Goal: Task Accomplishment & Management: Complete application form

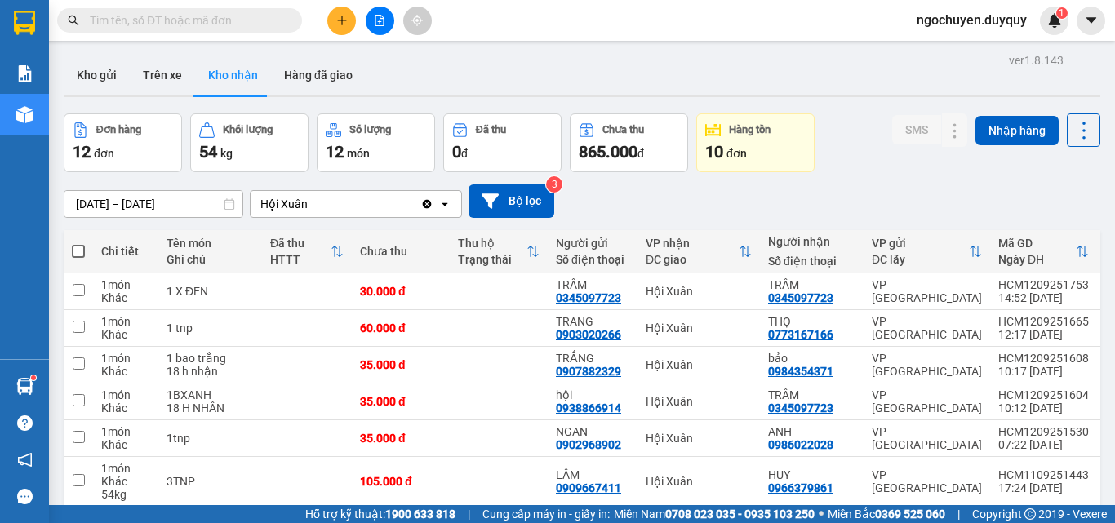
scroll to position [248, 0]
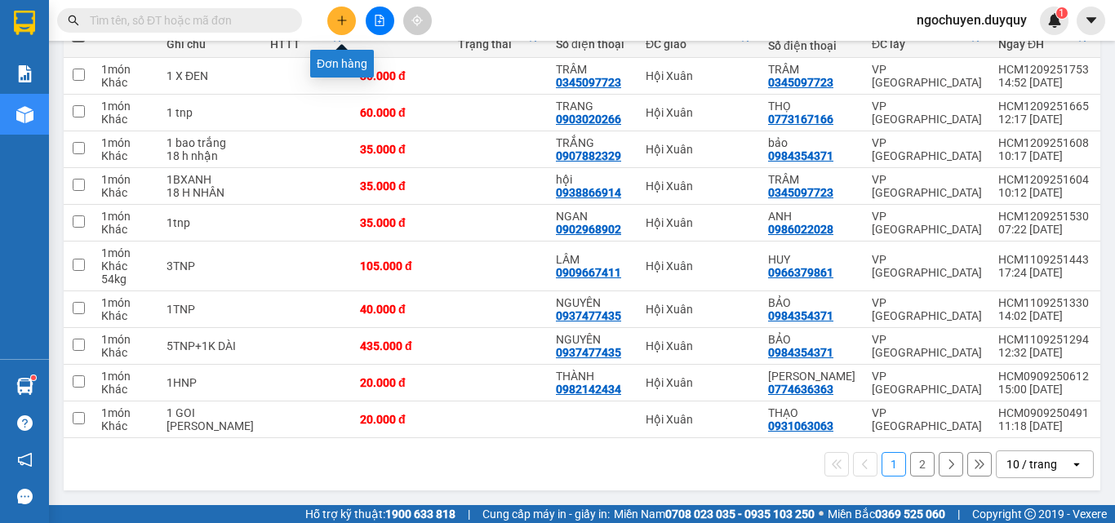
click at [334, 26] on button at bounding box center [341, 21] width 29 height 29
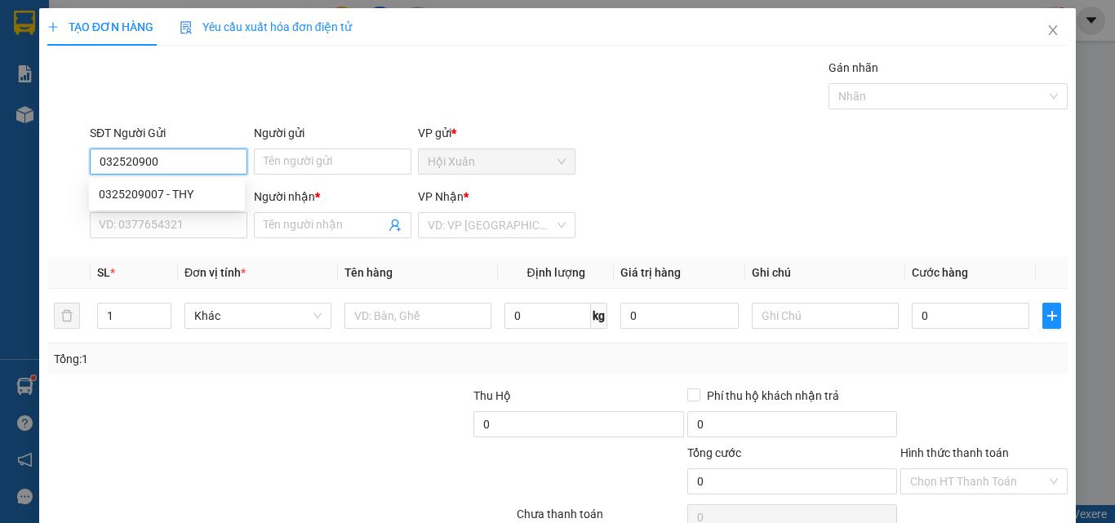
type input "0325209007"
click at [168, 198] on div "0325209007 - THY" at bounding box center [167, 194] width 136 height 18
type input "THY"
type input "0939834886"
type input "QUYÊN"
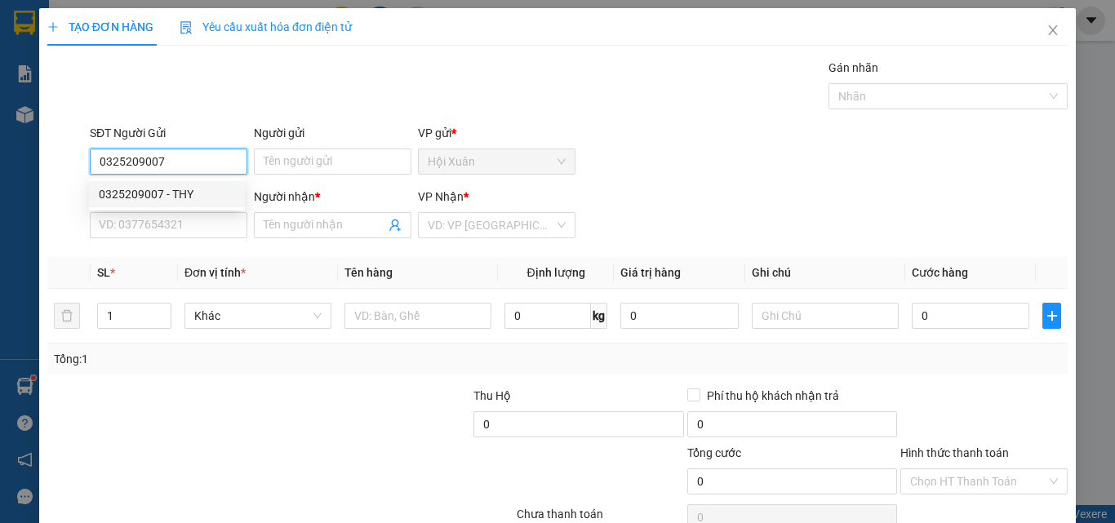
type input "2.460.000"
type input "70.000"
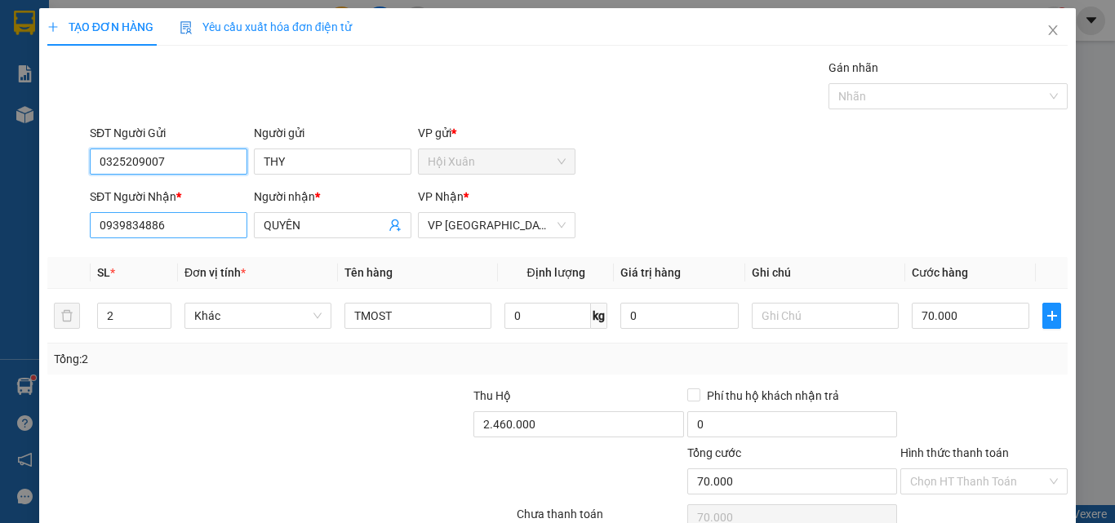
type input "0325209007"
click at [187, 227] on input "0939834886" at bounding box center [169, 225] width 158 height 26
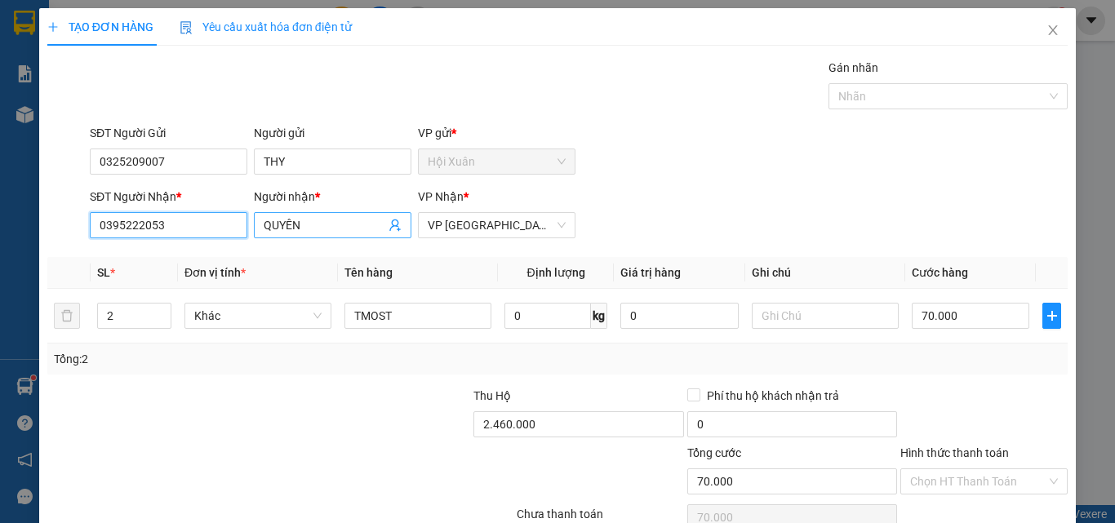
type input "0395222053"
click at [329, 224] on input "QUYÊN" at bounding box center [325, 225] width 122 height 18
type input "Q"
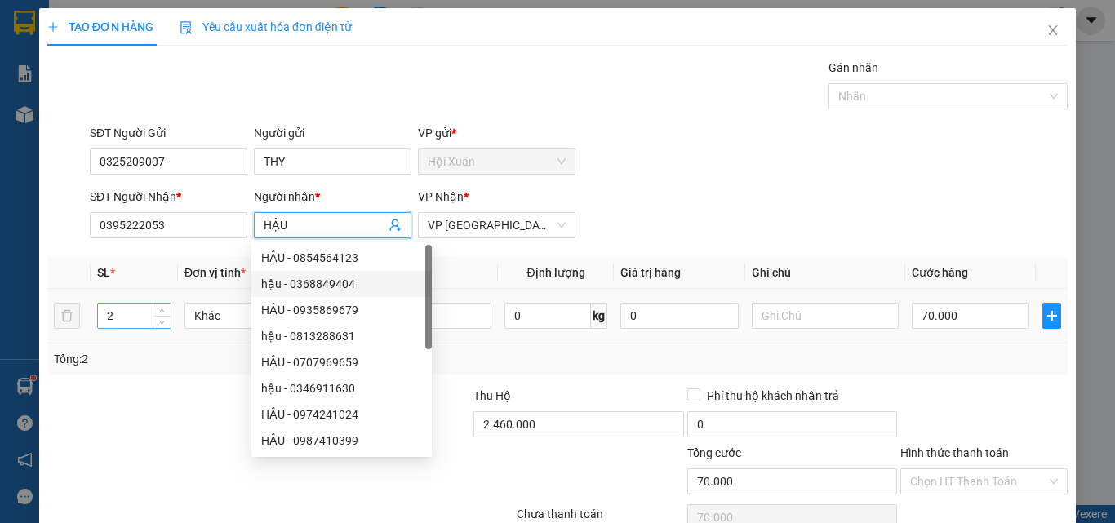
type input "HẬU"
click at [117, 319] on input "2" at bounding box center [134, 316] width 73 height 24
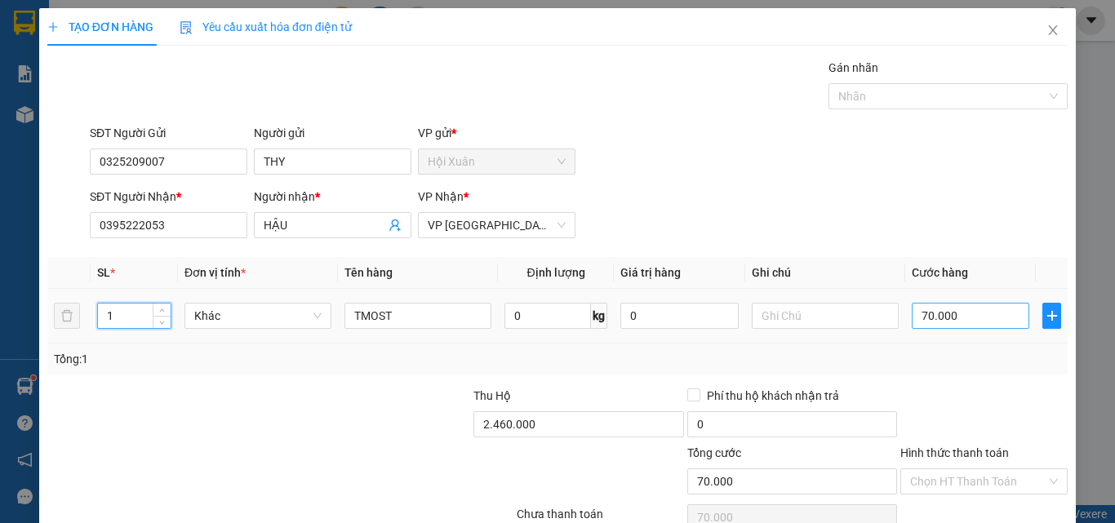
type input "1"
click at [984, 316] on input "70.000" at bounding box center [971, 316] width 118 height 26
type input "0"
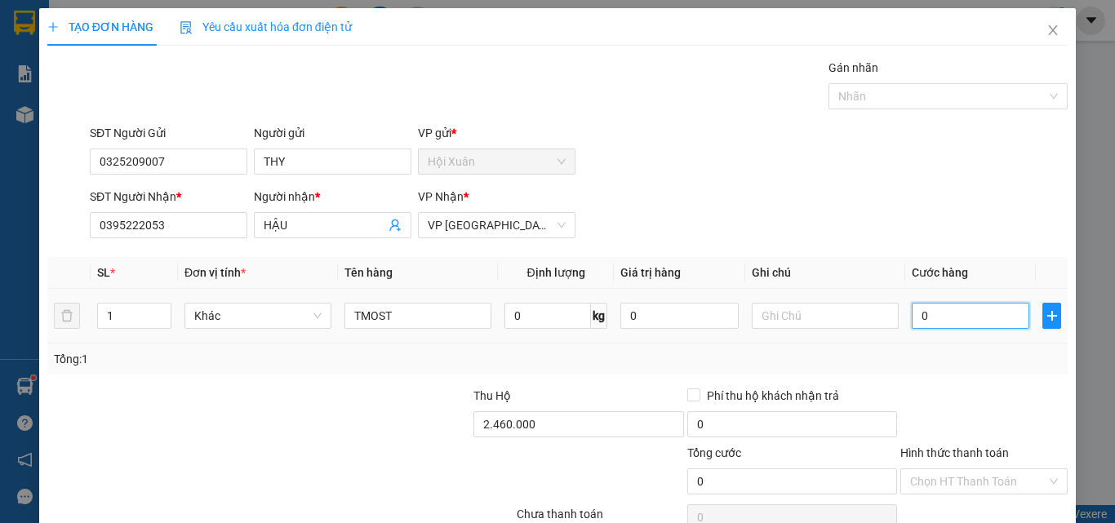
type input "2"
type input "02"
type input "25"
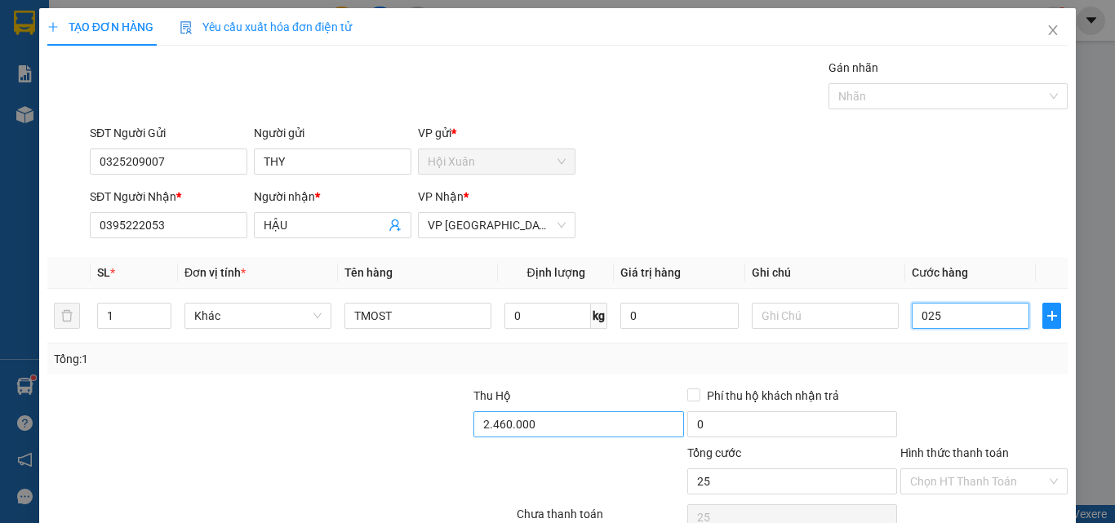
type input "025"
type input "25.000"
click at [555, 420] on input "2.460.000" at bounding box center [578, 424] width 210 height 26
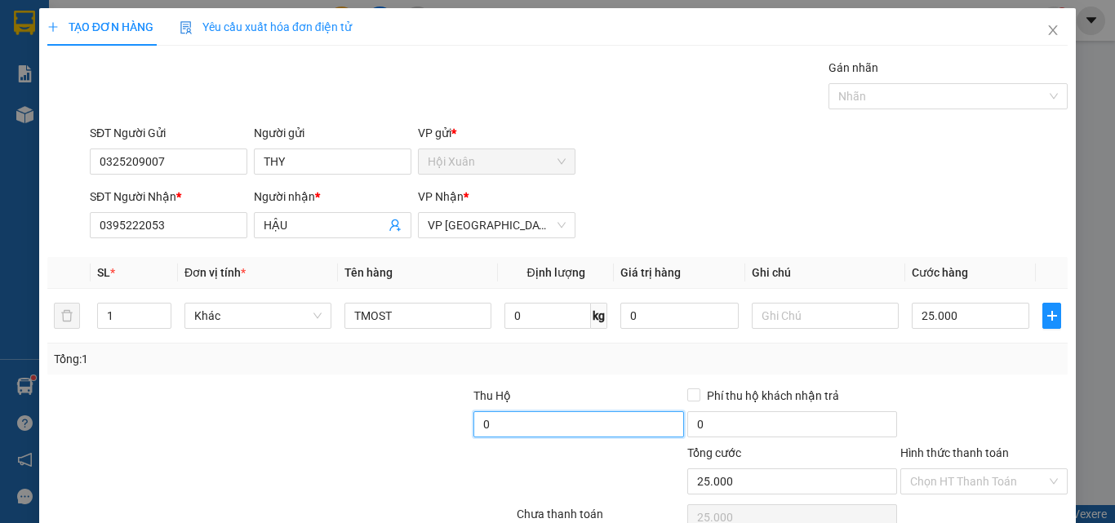
click at [666, 432] on input "0" at bounding box center [578, 424] width 210 height 26
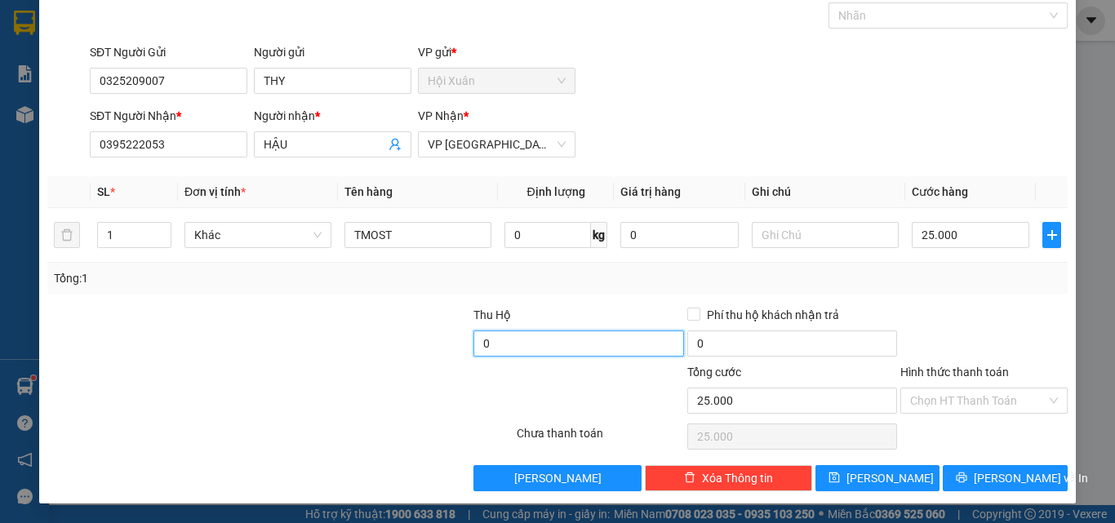
type input "0"
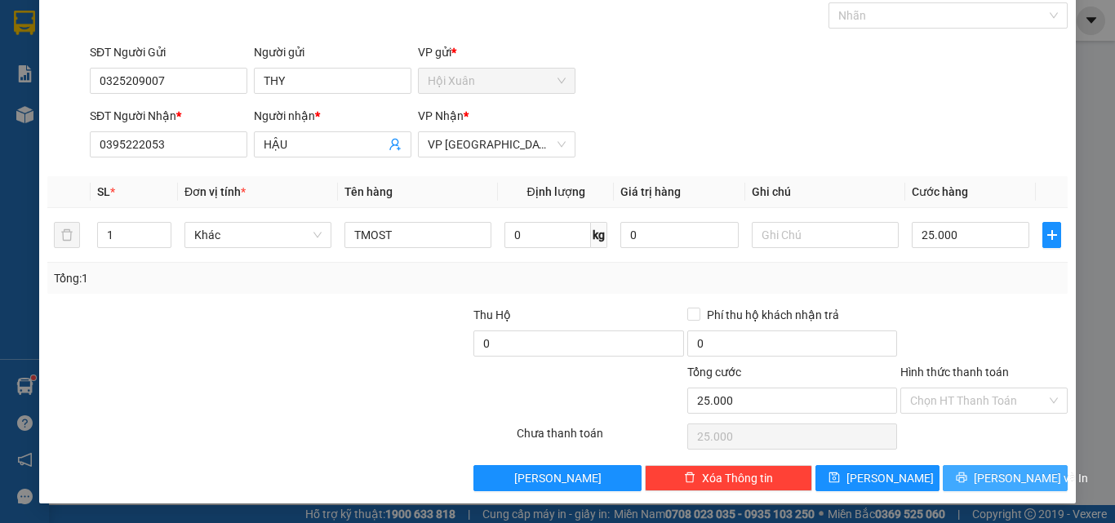
click at [1021, 468] on button "[PERSON_NAME] và In" at bounding box center [1005, 478] width 125 height 26
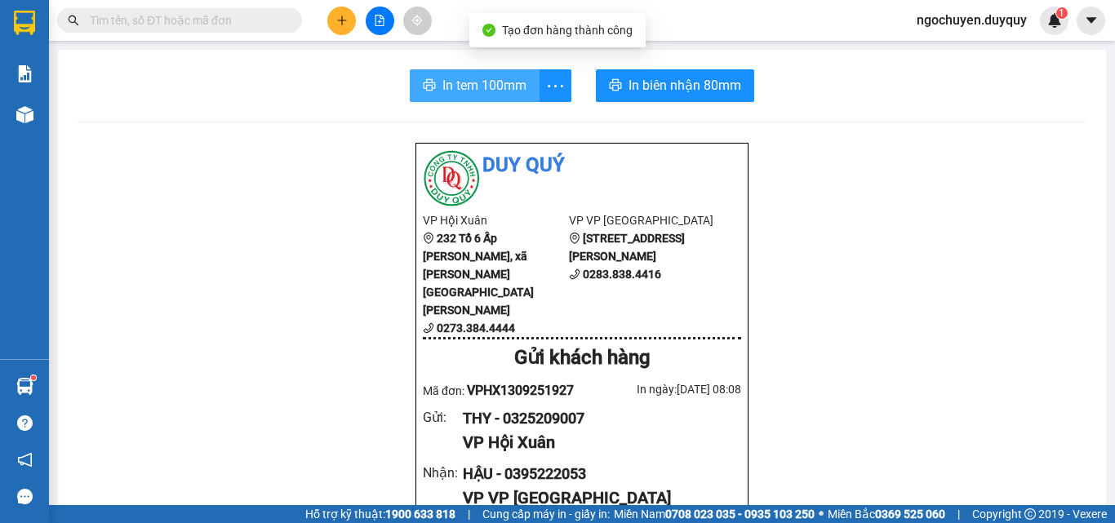
click at [501, 78] on span "In tem 100mm" at bounding box center [484, 85] width 84 height 20
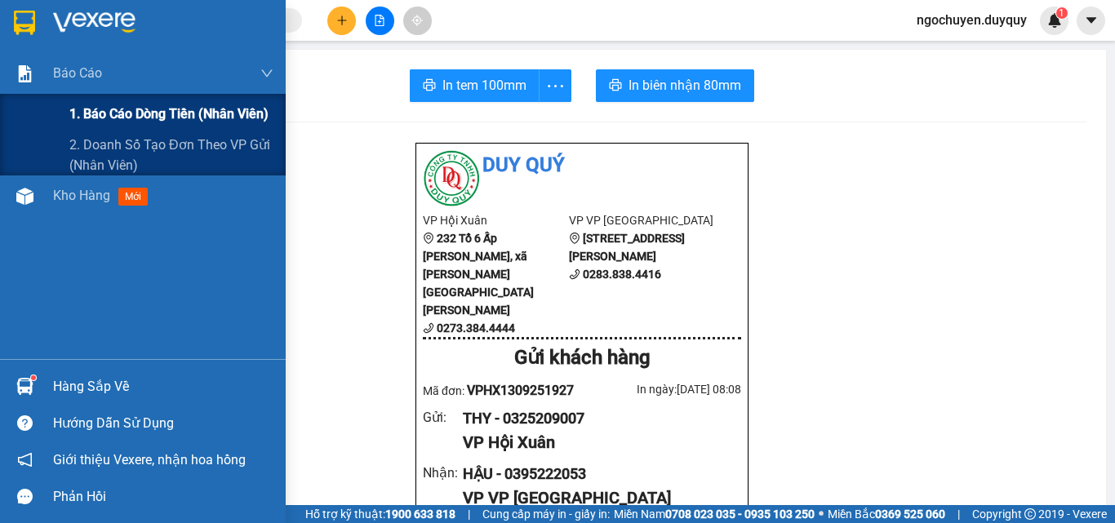
click at [72, 97] on div "1. Báo cáo dòng tiền (nhân viên)" at bounding box center [171, 114] width 204 height 41
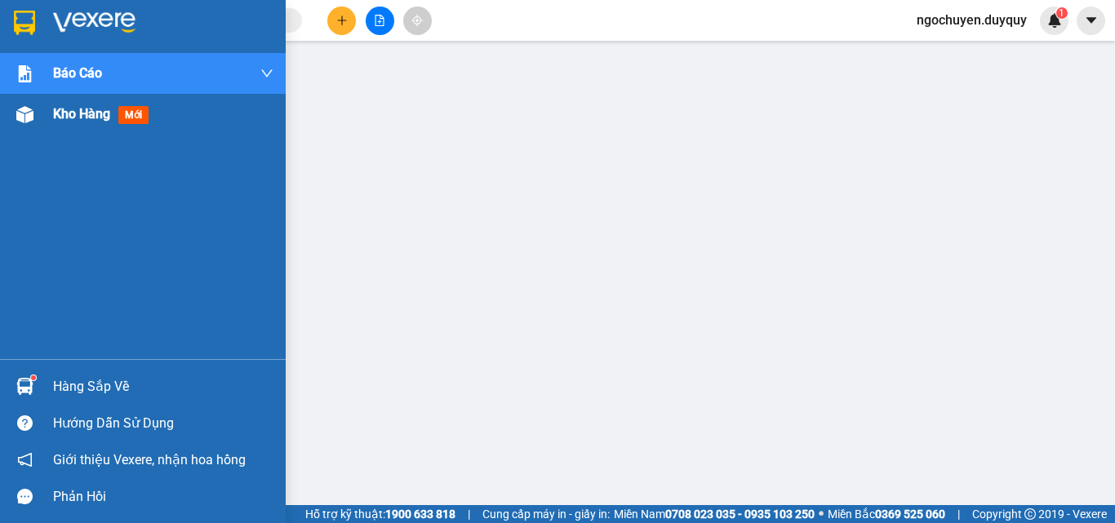
click at [33, 121] on div at bounding box center [25, 114] width 29 height 29
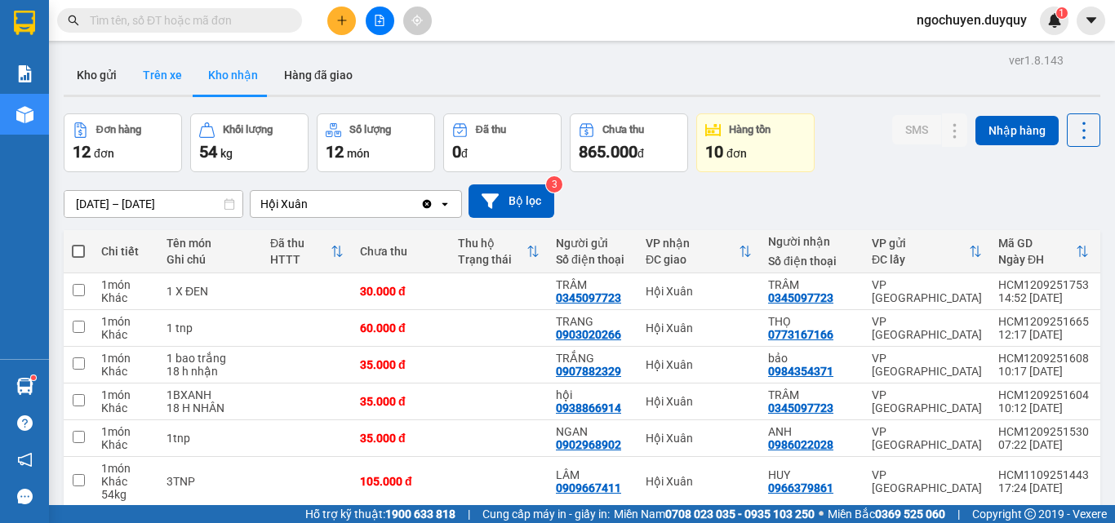
click at [153, 72] on button "Trên xe" at bounding box center [162, 75] width 65 height 39
type input "[DATE] – [DATE]"
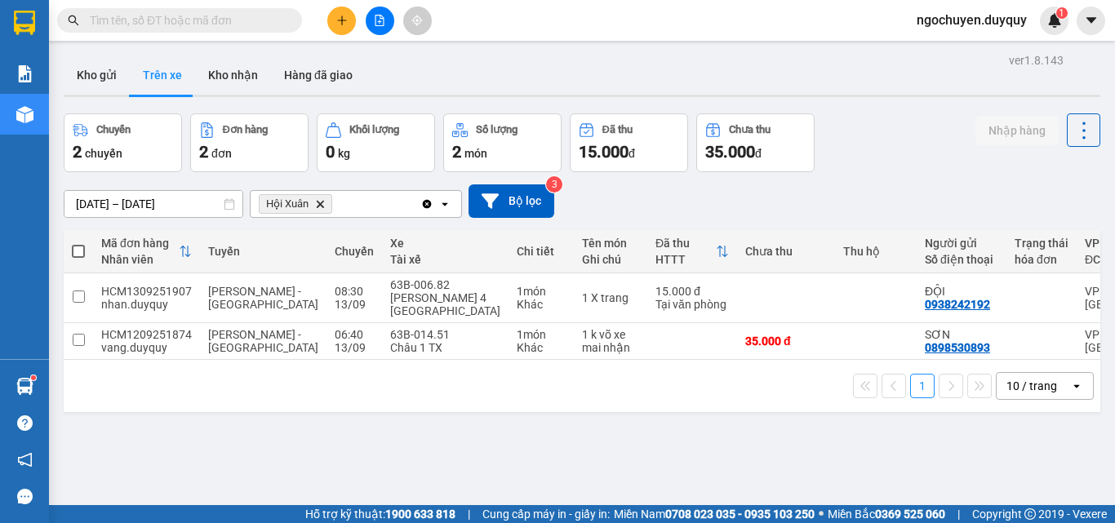
click at [863, 360] on div "1 10 / trang open" at bounding box center [582, 386] width 1037 height 52
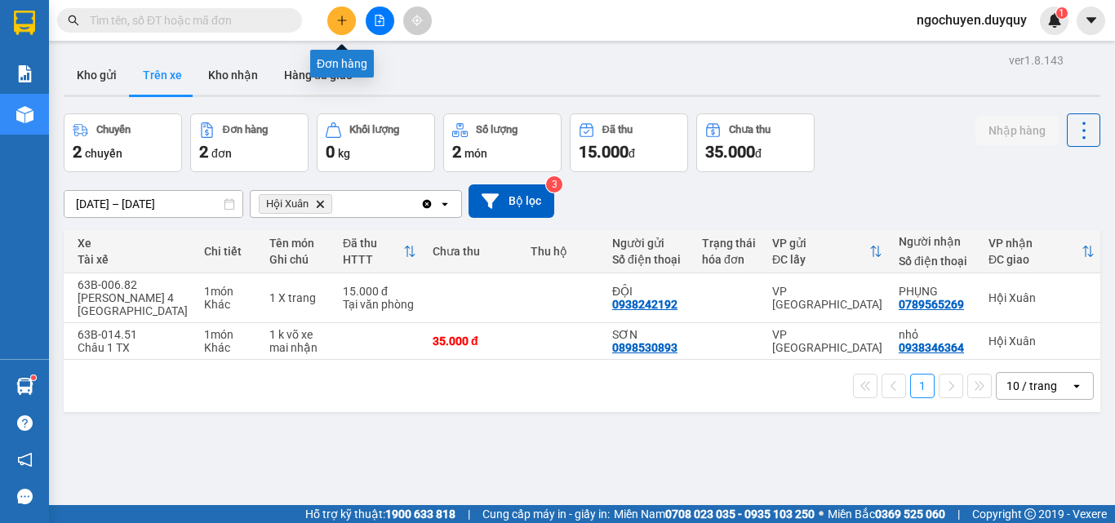
click at [331, 16] on button at bounding box center [341, 21] width 29 height 29
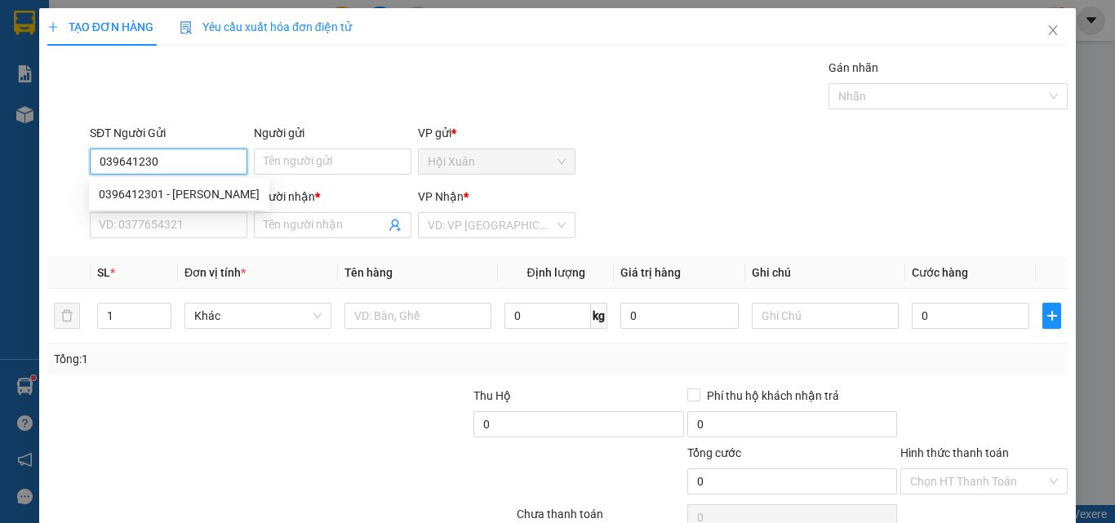
type input "0396412301"
click at [151, 200] on div "0396412301 - LIÊM" at bounding box center [179, 194] width 161 height 18
type input "LIÊM"
type input "0908160119"
type input "PHƯỢNG"
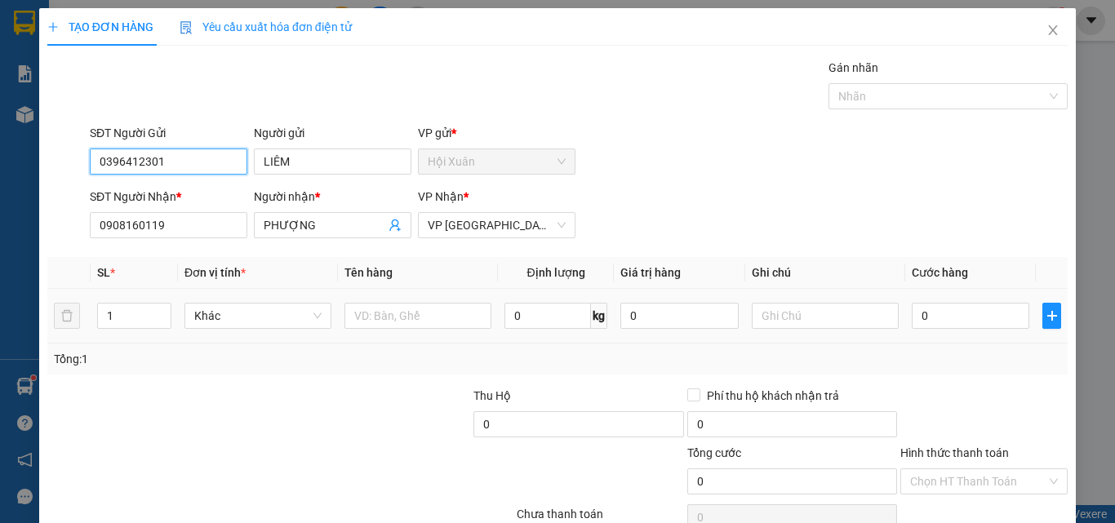
type input "50.000"
type input "0396412301"
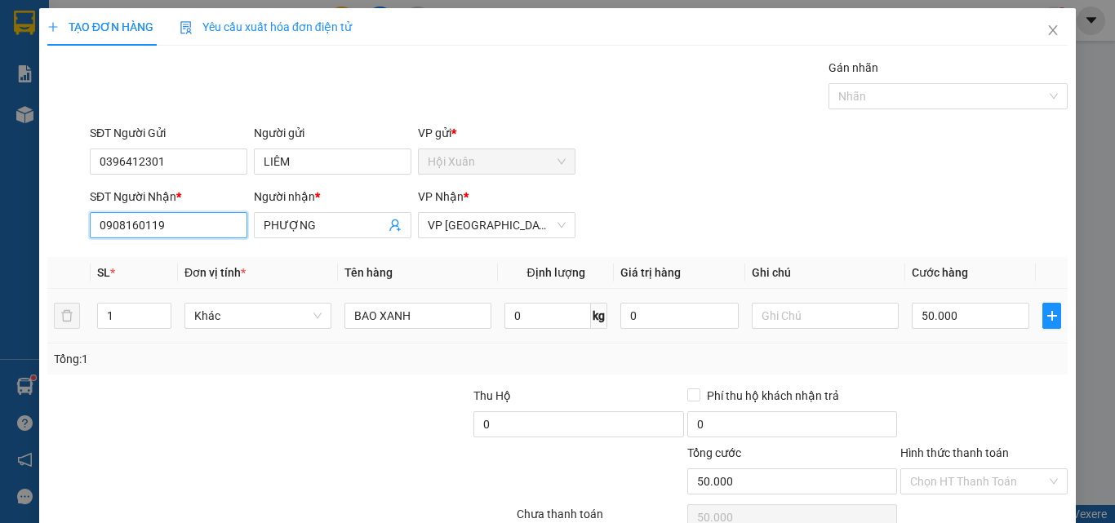
click at [178, 231] on input "0908160119" at bounding box center [169, 225] width 158 height 26
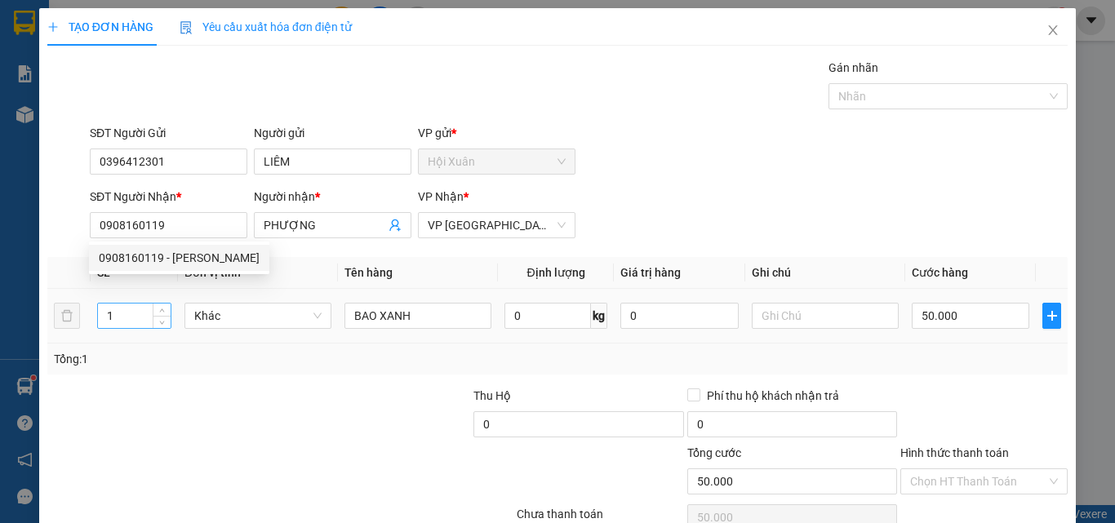
click at [125, 304] on input "1" at bounding box center [134, 316] width 73 height 24
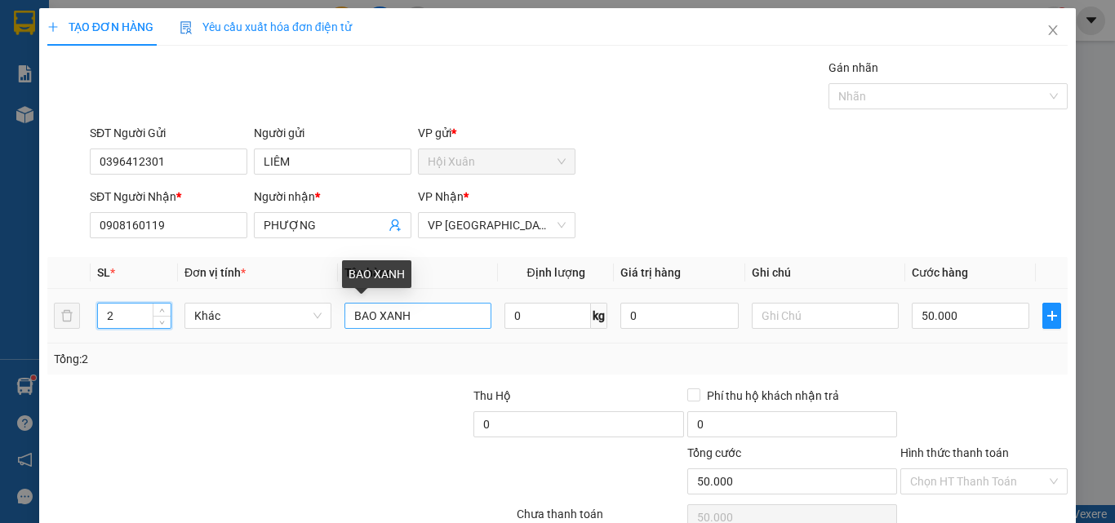
type input "2"
click at [435, 318] on input "BAO XANH" at bounding box center [417, 316] width 147 height 26
type input "BAO CAM+TMOST"
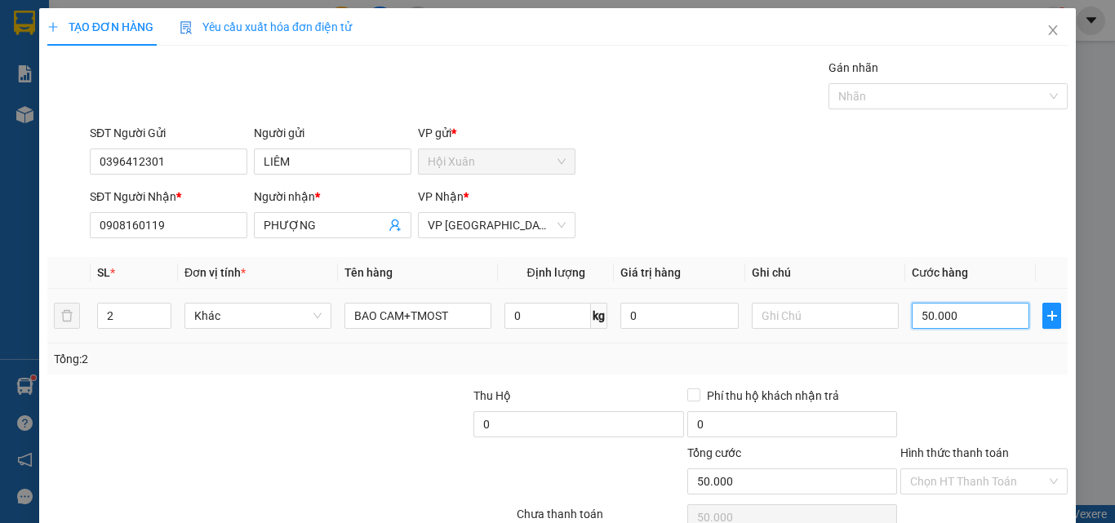
click at [972, 317] on input "50.000" at bounding box center [971, 316] width 118 height 26
type input "0"
type input "4"
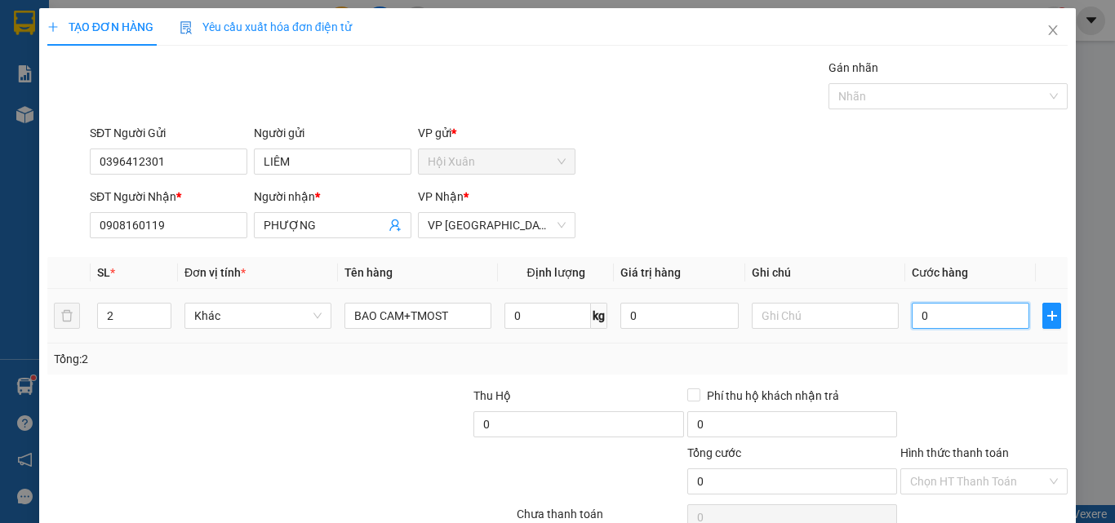
type input "4"
type input "04"
type input "40"
type input "040"
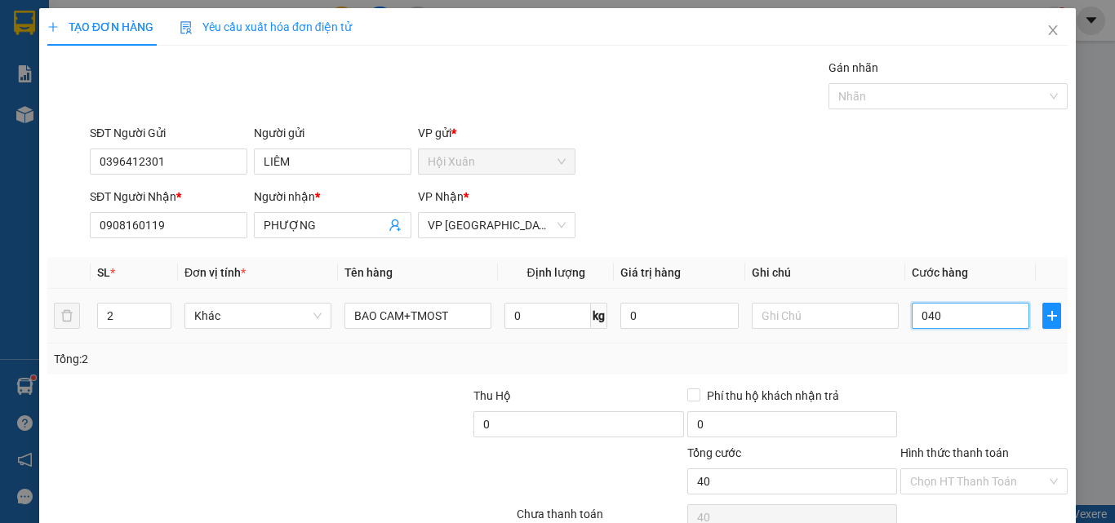
type input "4"
type input "04"
type input "0"
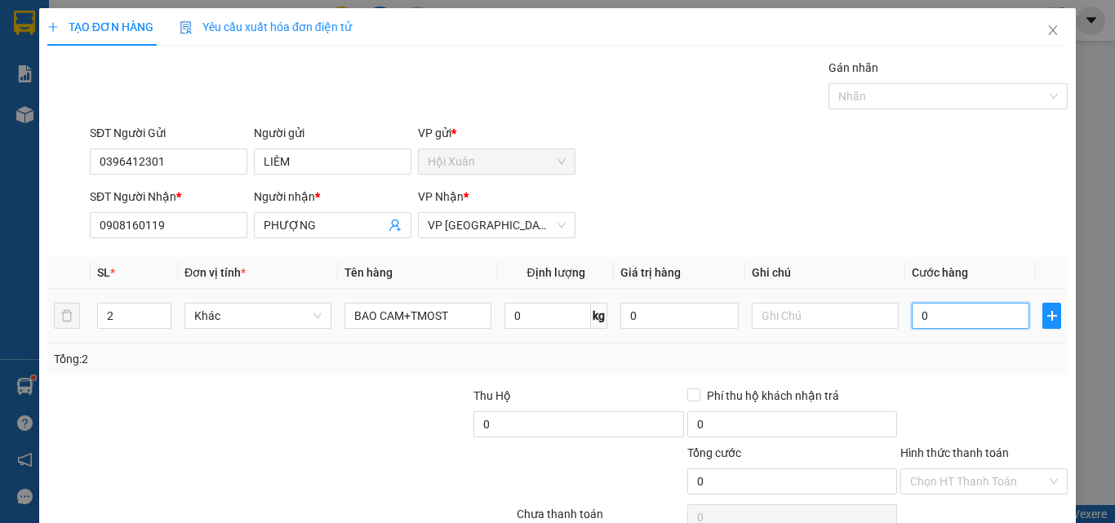
type input "0"
type input "5"
type input "05"
type input "50"
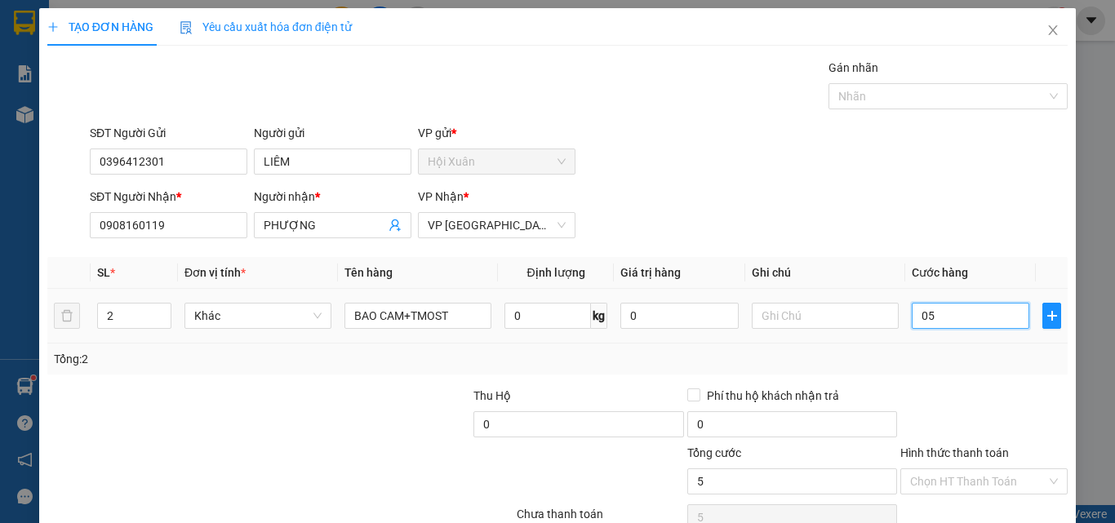
type input "50"
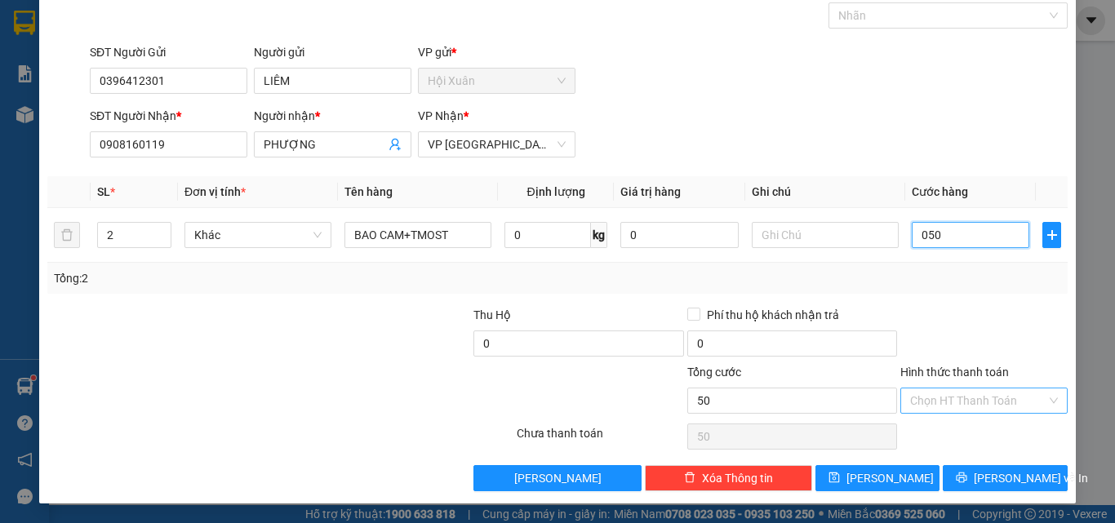
type input "050"
type input "50.000"
click at [994, 407] on input "Hình thức thanh toán" at bounding box center [978, 401] width 136 height 24
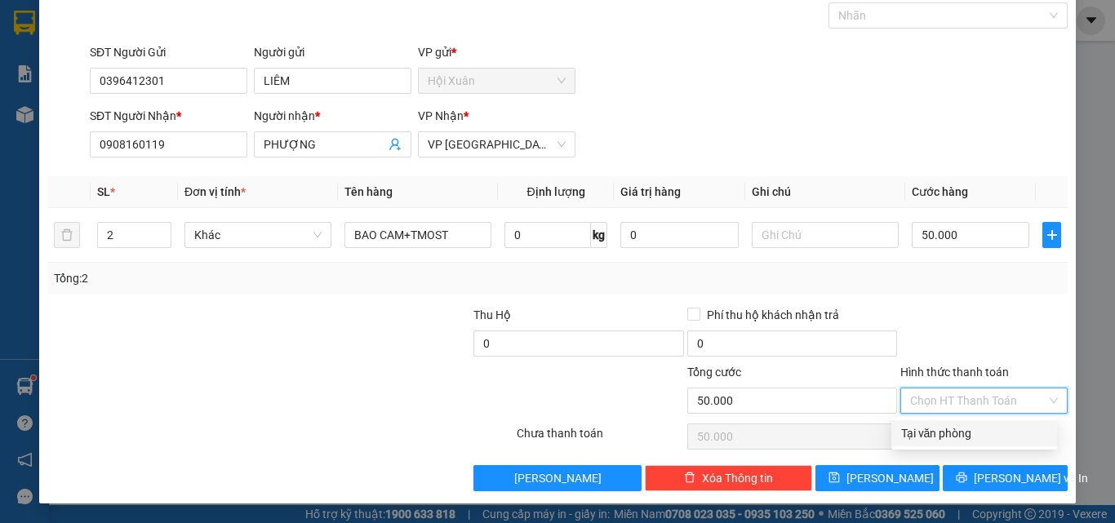
click at [963, 432] on div "Tại văn phòng" at bounding box center [974, 433] width 146 height 18
type input "0"
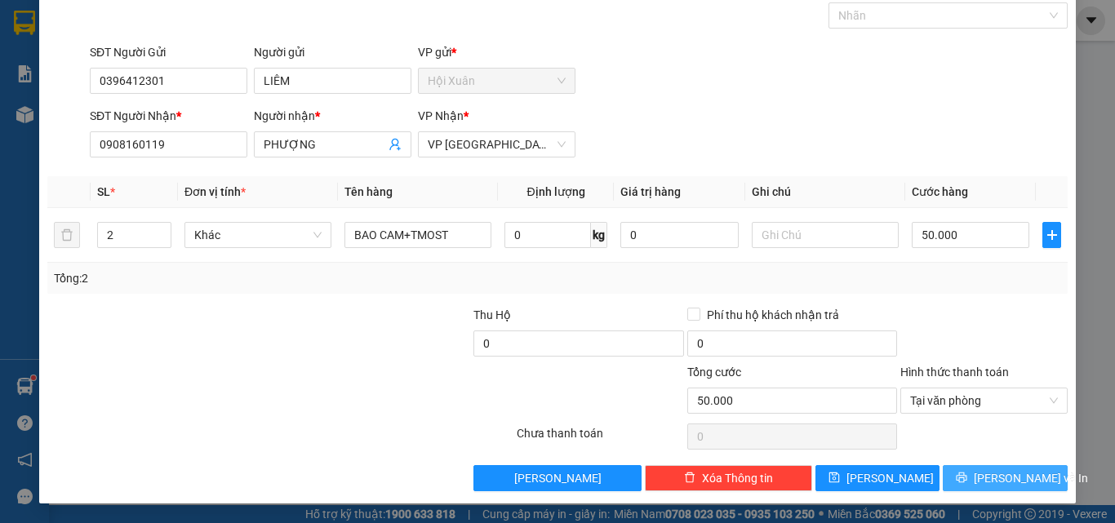
click at [952, 482] on button "[PERSON_NAME] và In" at bounding box center [1005, 478] width 125 height 26
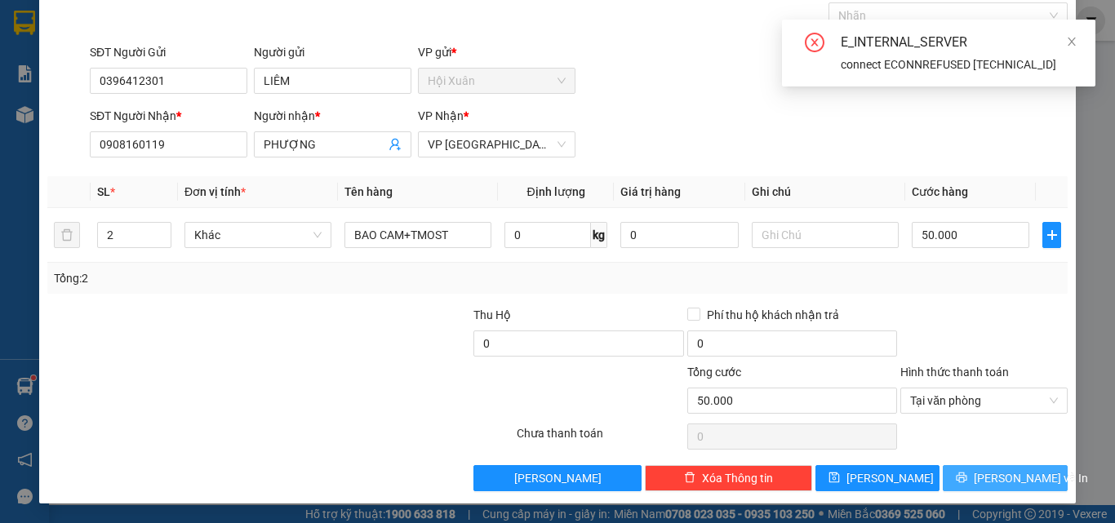
click at [979, 477] on button "[PERSON_NAME] và In" at bounding box center [1005, 478] width 125 height 26
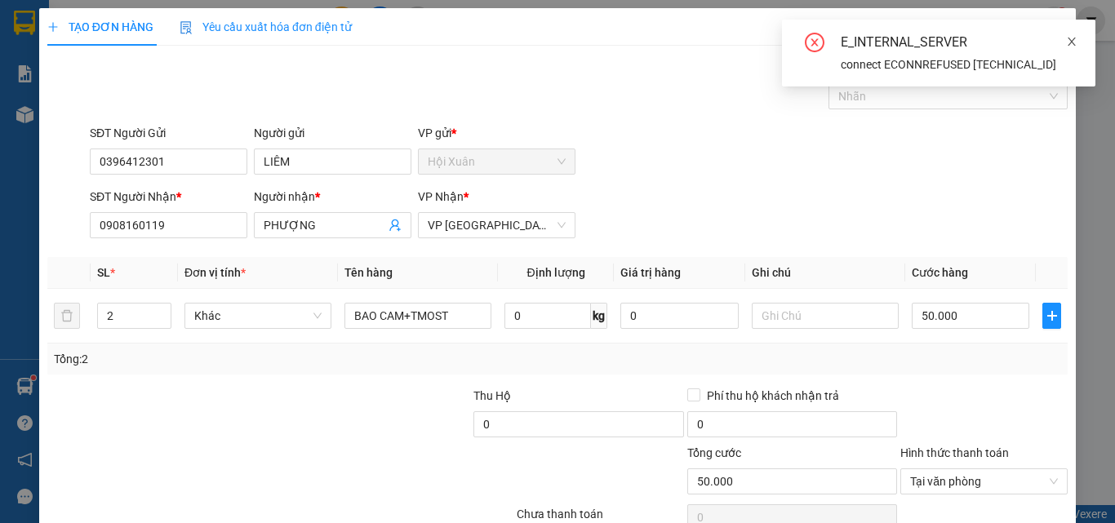
click at [1070, 40] on icon "close" at bounding box center [1072, 42] width 8 height 8
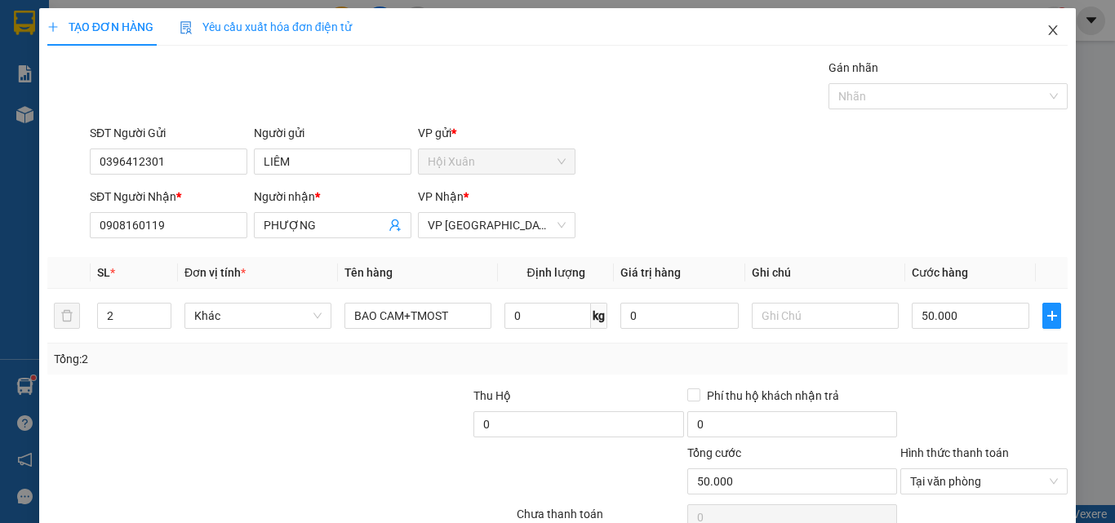
click at [1046, 35] on icon "close" at bounding box center [1052, 30] width 13 height 13
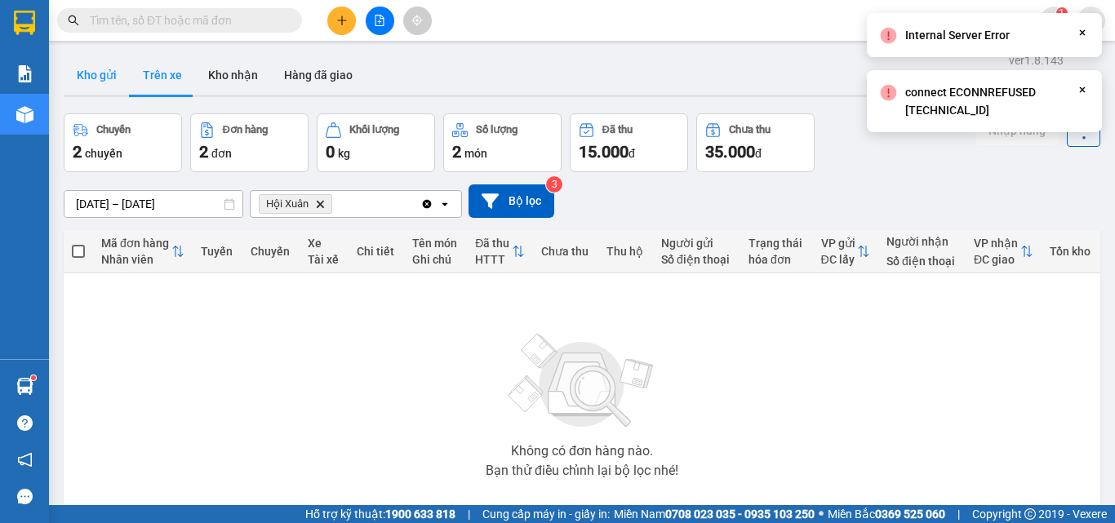
click at [88, 87] on button "Kho gửi" at bounding box center [97, 75] width 66 height 39
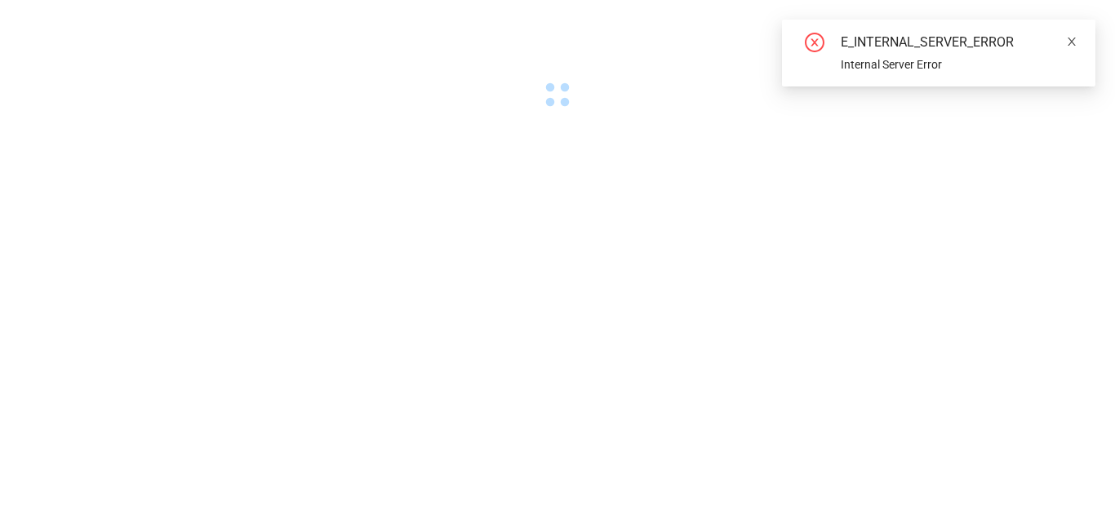
click at [1068, 49] on link at bounding box center [1071, 42] width 11 height 18
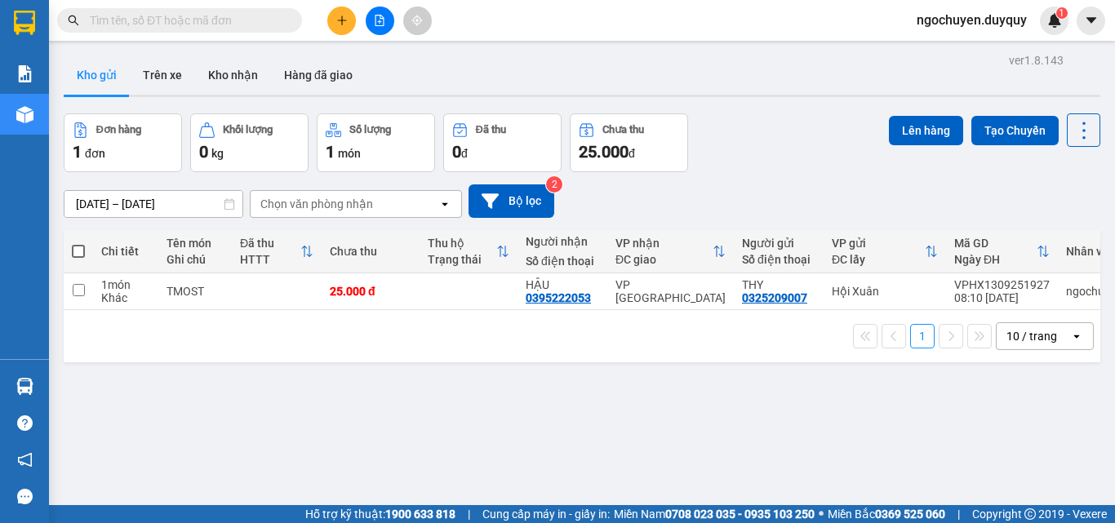
click at [349, 21] on button at bounding box center [341, 21] width 29 height 29
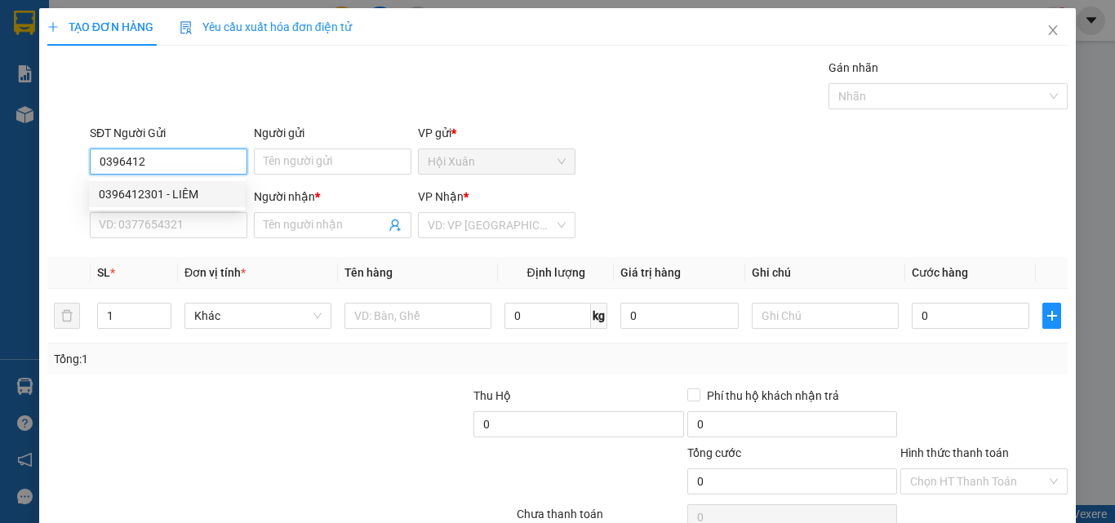
click at [193, 193] on div "0396412301 - LIÊM" at bounding box center [167, 194] width 136 height 18
type input "0396412301"
type input "LIÊM"
type input "0908160119"
type input "PHƯỢNG"
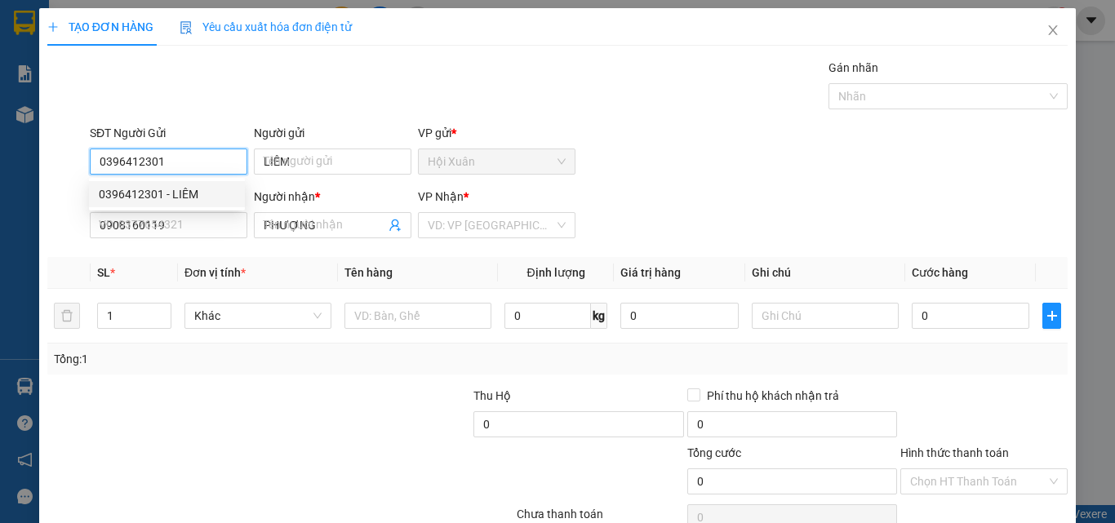
type input "50.000"
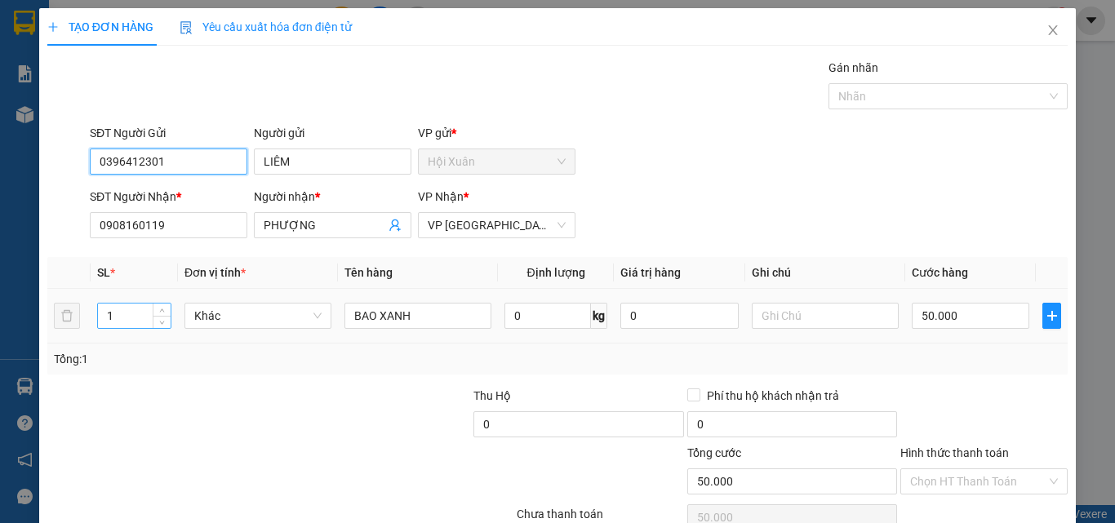
type input "0396412301"
click at [117, 322] on input "1" at bounding box center [134, 316] width 73 height 24
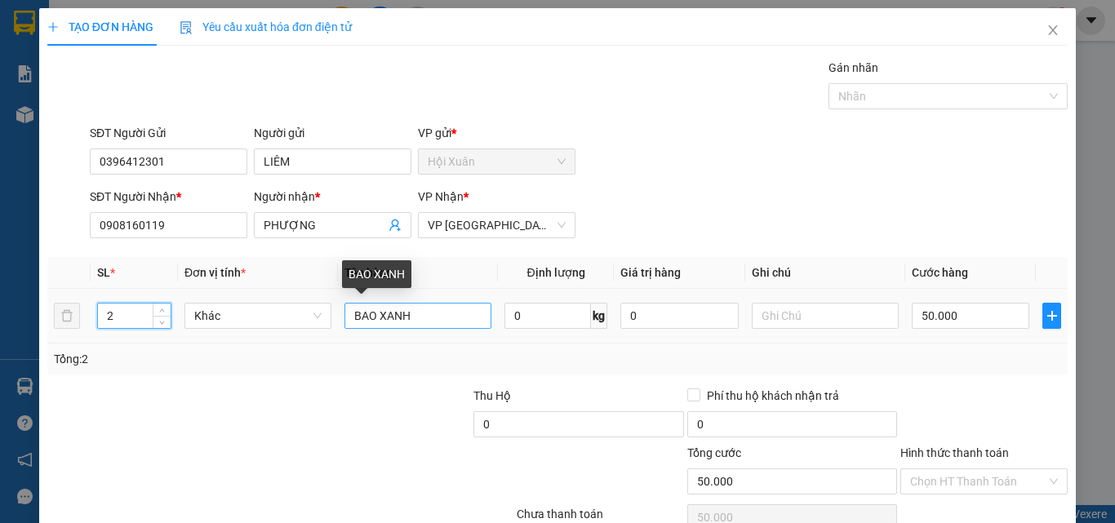
type input "2"
click at [411, 319] on input "BAO XANH" at bounding box center [417, 316] width 147 height 26
type input "BAO cam+tmost"
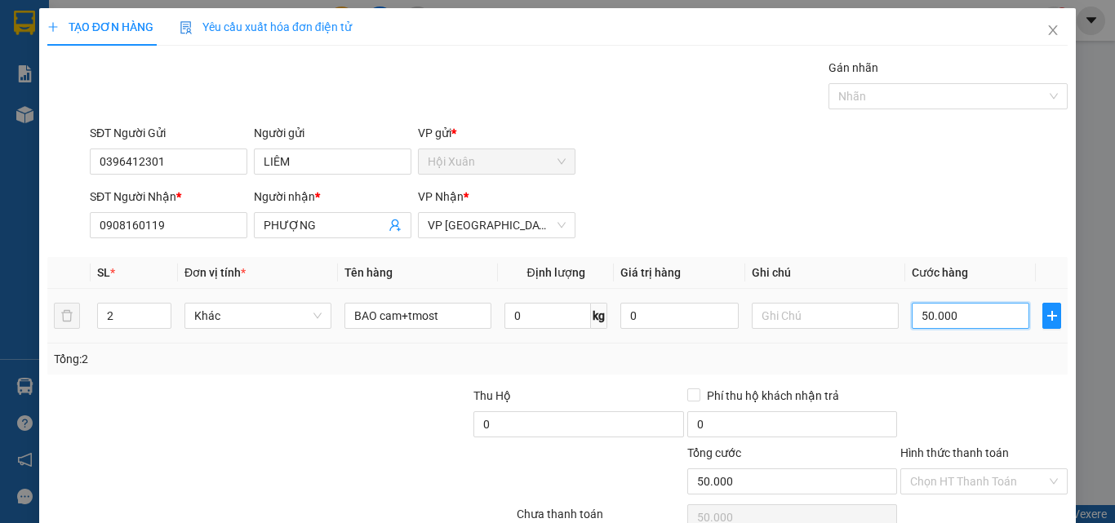
click at [966, 325] on input "50.000" at bounding box center [971, 316] width 118 height 26
type input "0"
type input "4"
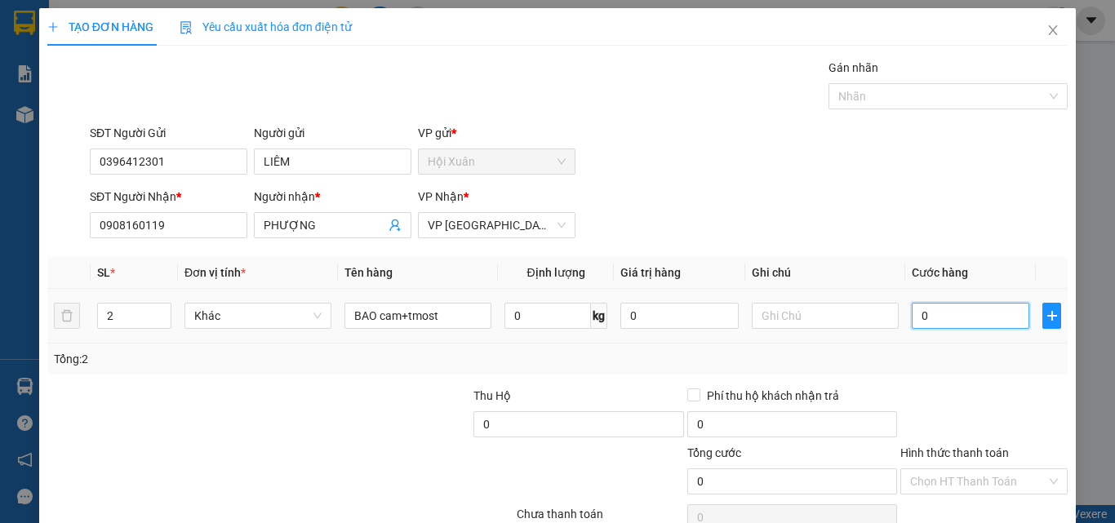
type input "4"
type input "04"
type input "40"
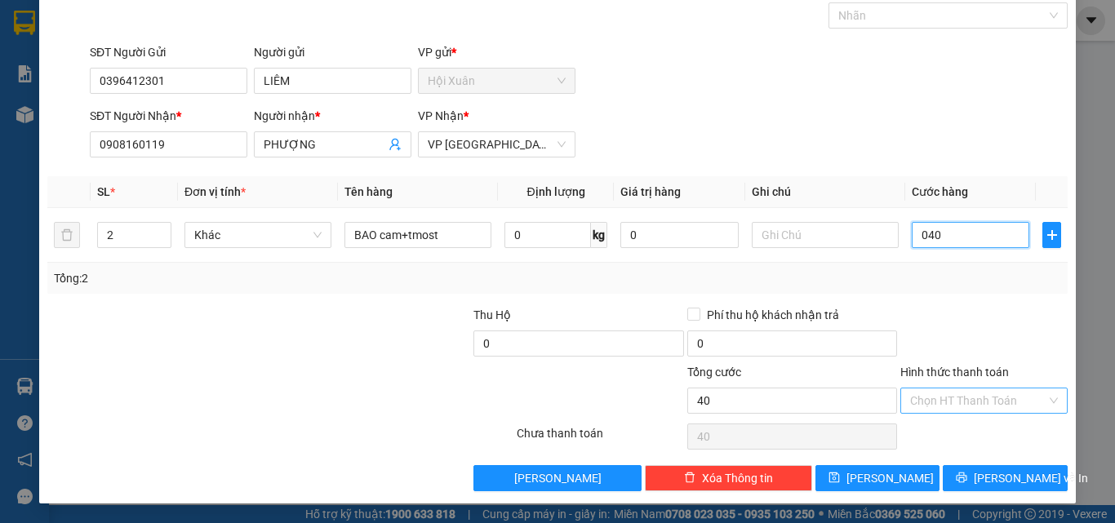
type input "040"
type input "40.000"
click at [970, 412] on input "Hình thức thanh toán" at bounding box center [978, 401] width 136 height 24
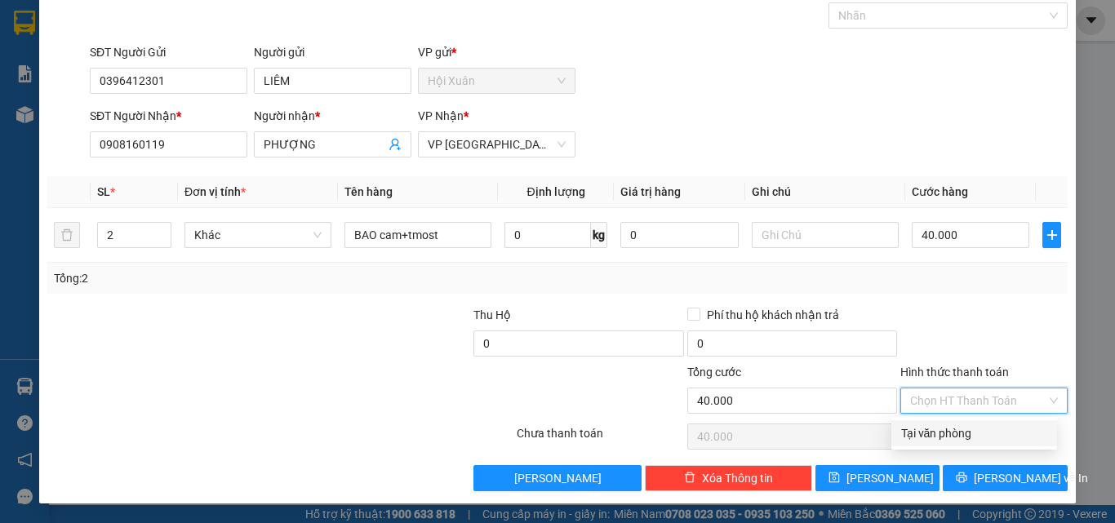
click at [964, 435] on div "Tại văn phòng" at bounding box center [974, 433] width 146 height 18
type input "0"
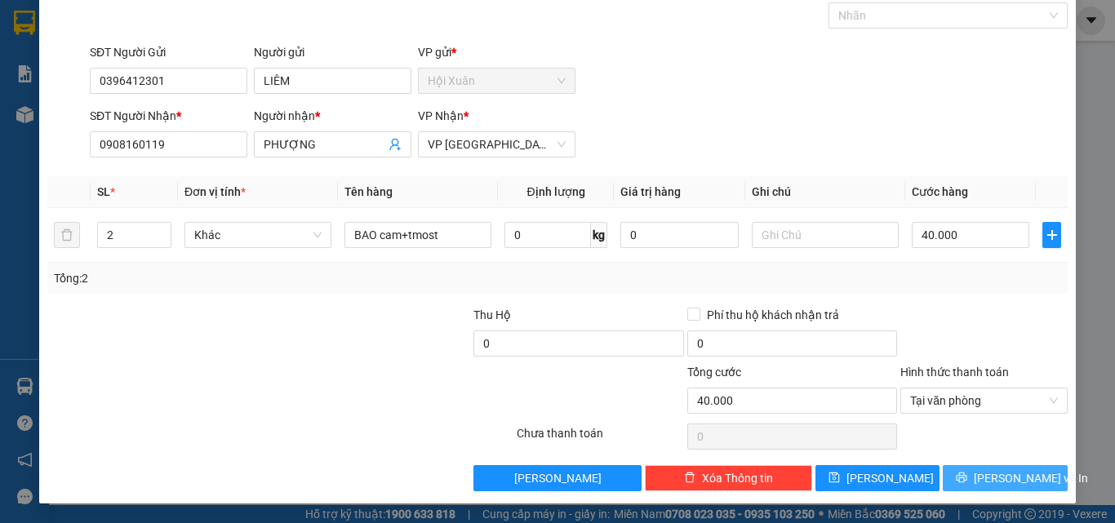
click at [961, 481] on button "[PERSON_NAME] và In" at bounding box center [1005, 478] width 125 height 26
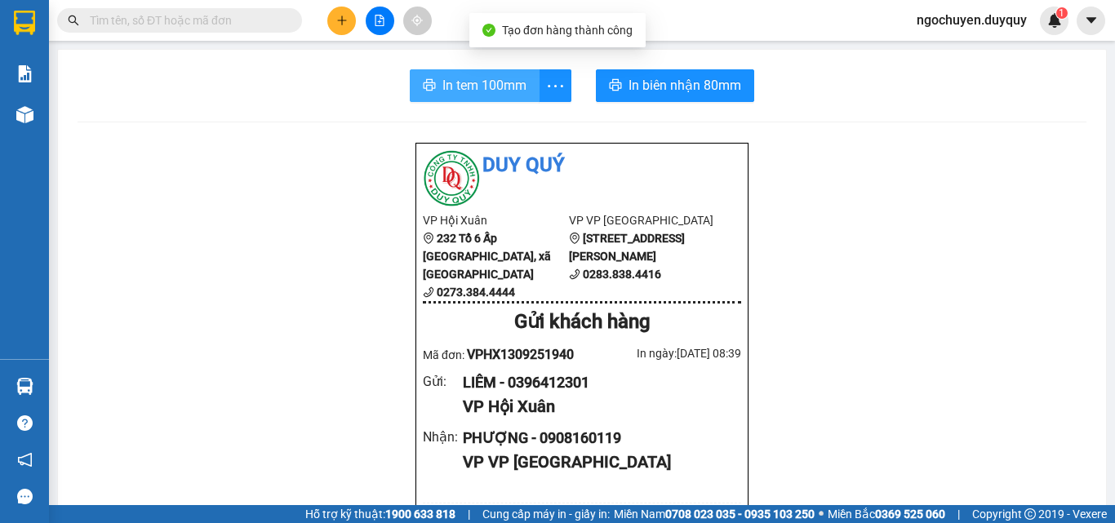
click at [500, 83] on span "In tem 100mm" at bounding box center [484, 85] width 84 height 20
